Goal: Transaction & Acquisition: Purchase product/service

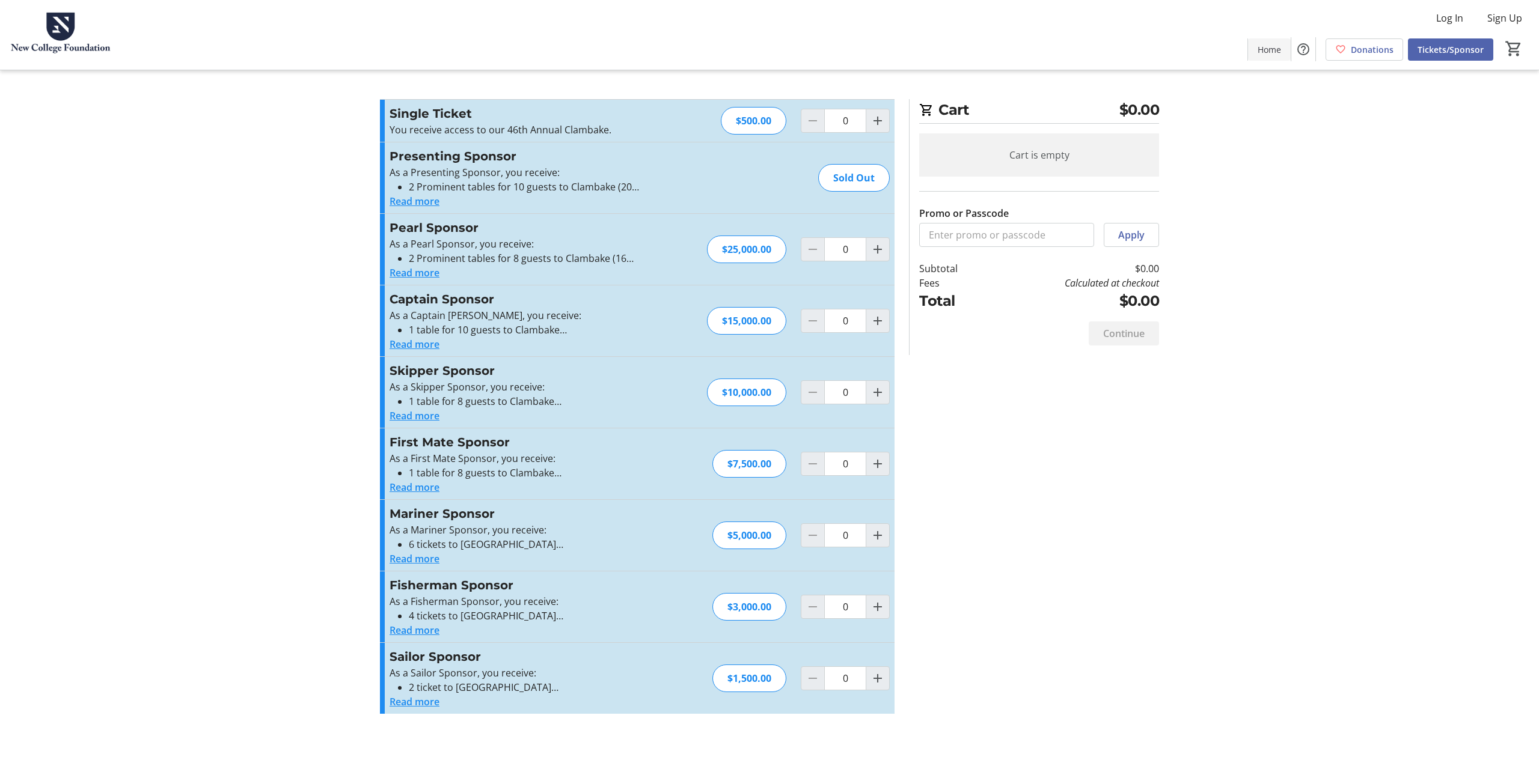
click at [1266, 52] on span "Home" at bounding box center [1269, 49] width 24 height 12
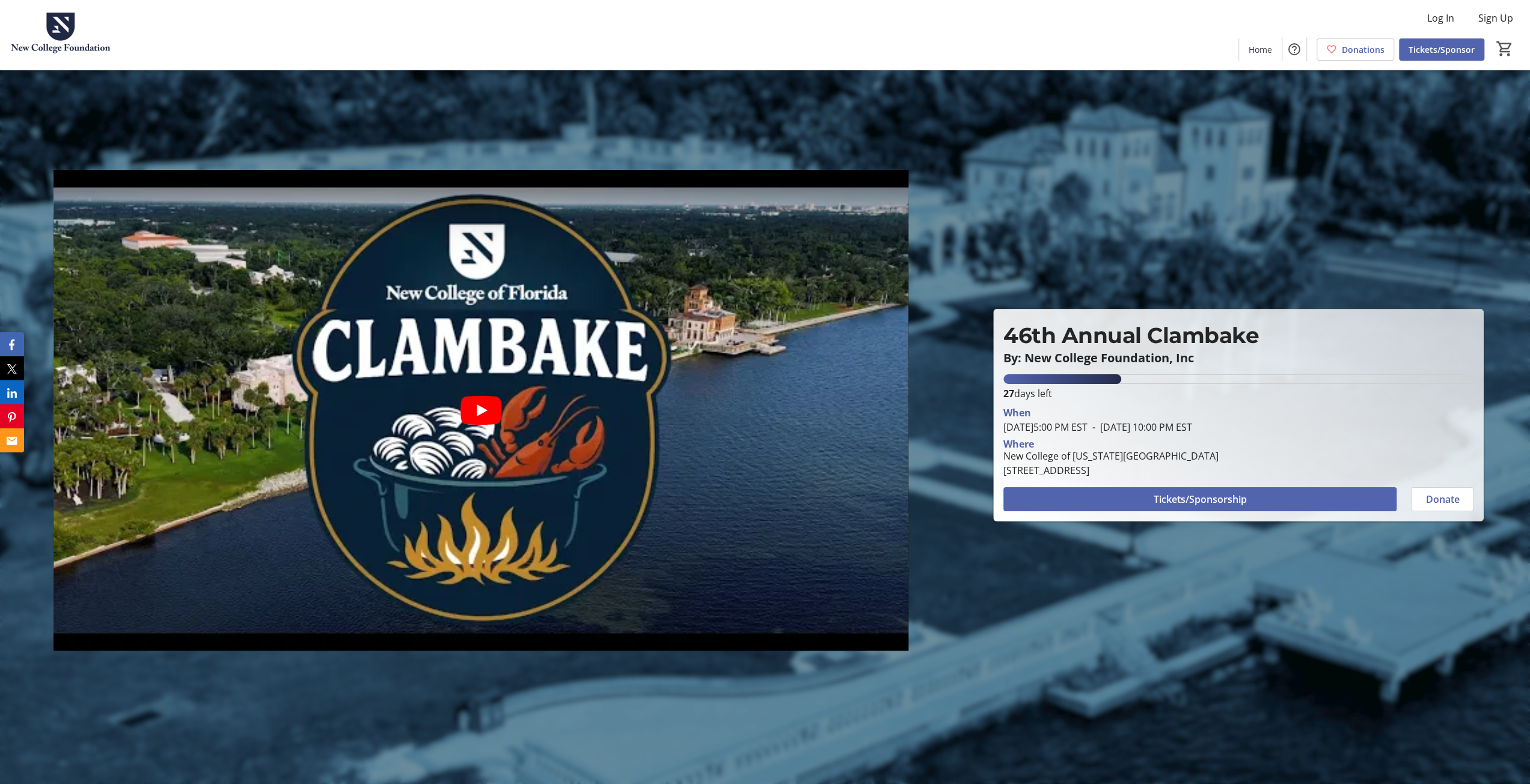
click at [626, 403] on youtube-player-placeholder at bounding box center [481, 411] width 855 height 480
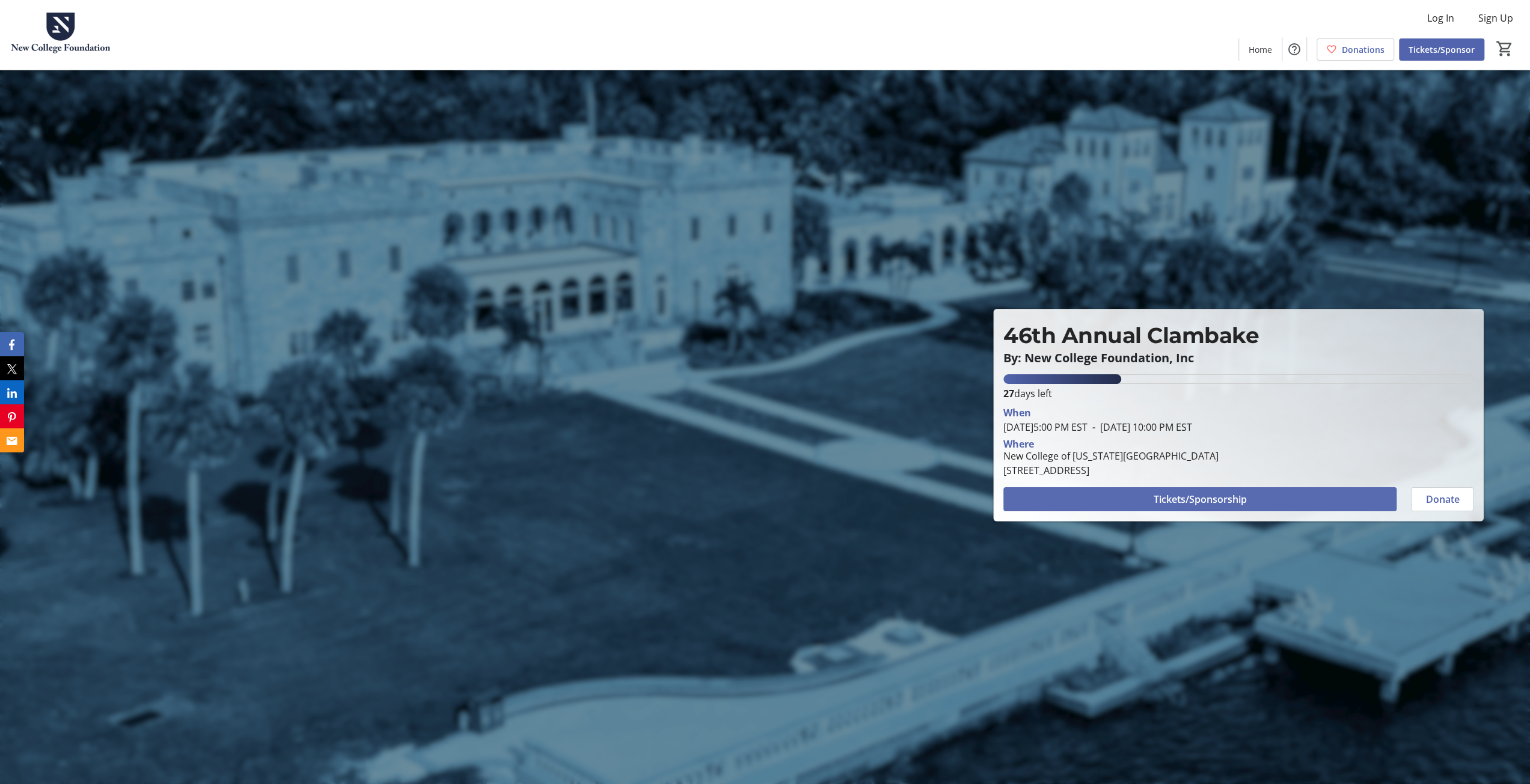
click at [1305, 499] on span at bounding box center [1200, 499] width 393 height 29
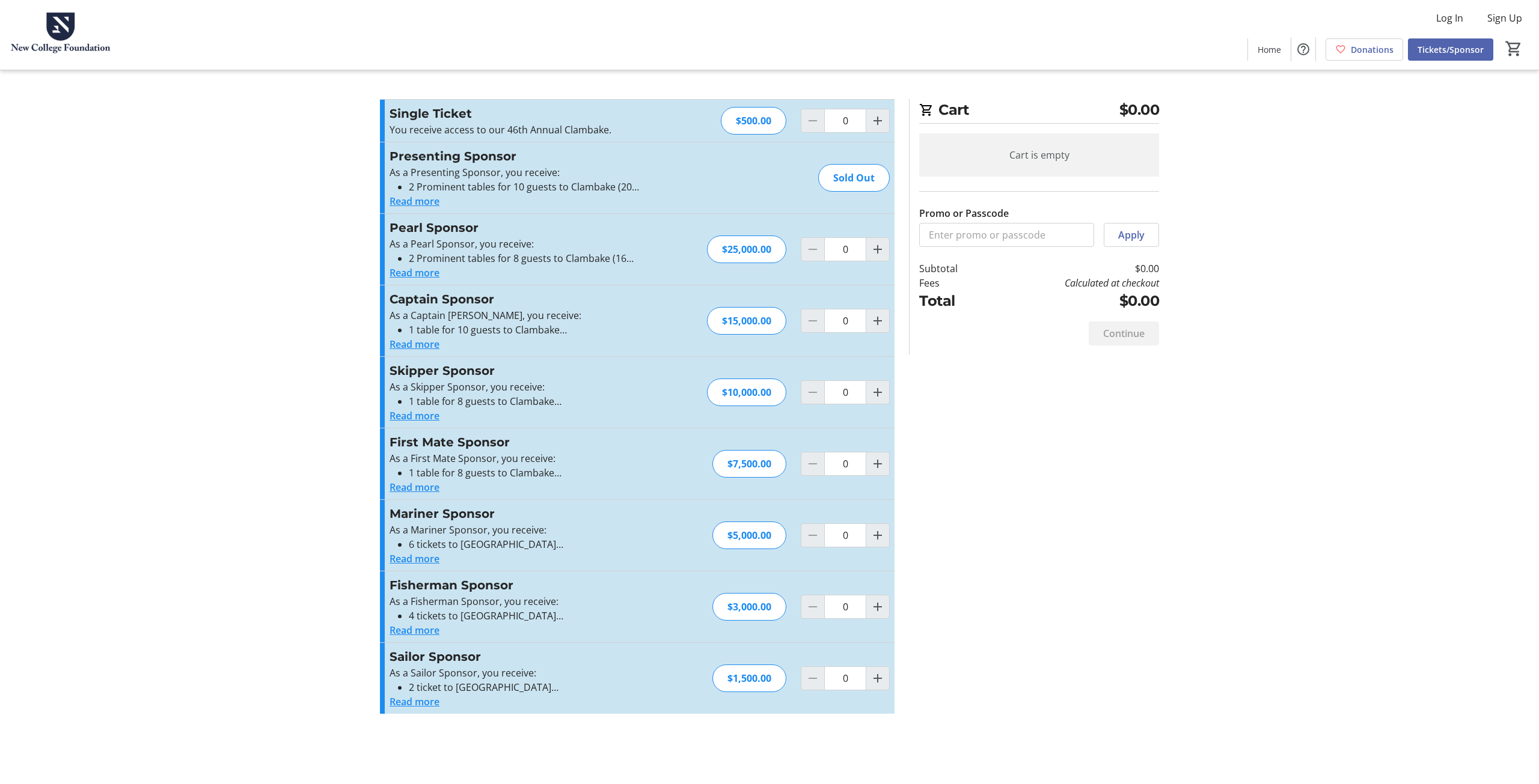
click at [1056, 561] on div "Promo or Passcode Apply Single Ticket You receive access to our 46th Annual Cla…" at bounding box center [769, 414] width 793 height 629
